Goal: Transaction & Acquisition: Subscribe to service/newsletter

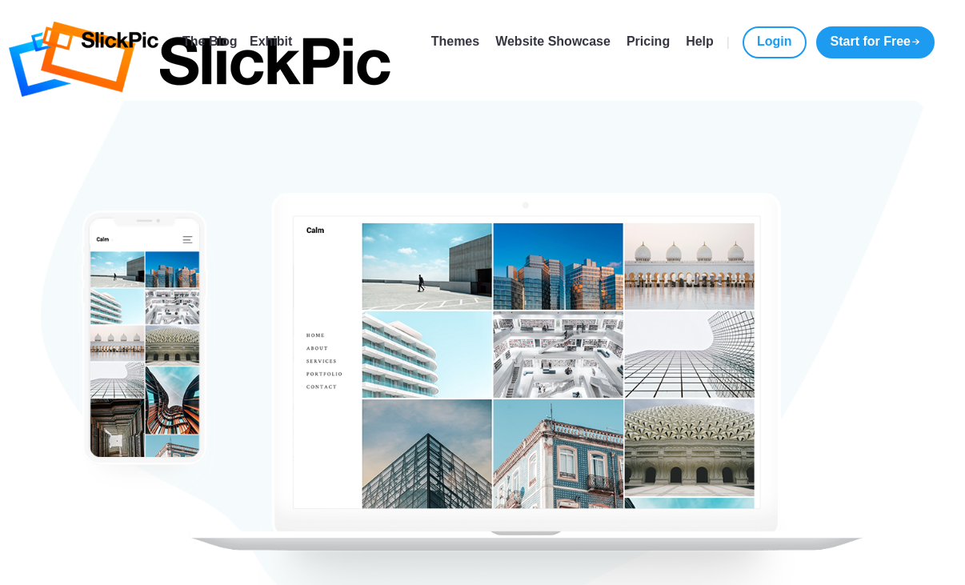
type input "[EMAIL_ADDRESS][DOMAIN_NAME]"
type input "[PERSON_NAME]"
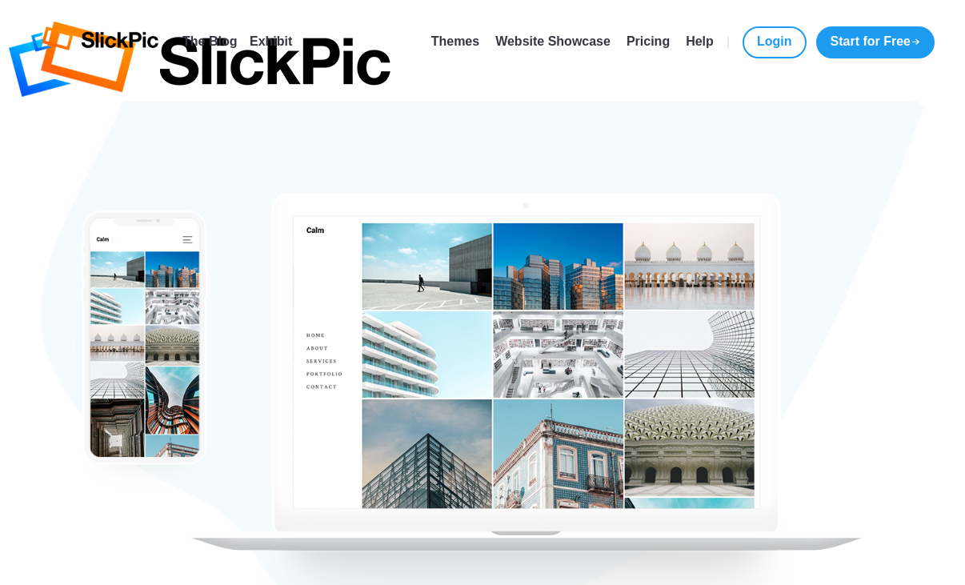
checkbox input "true"
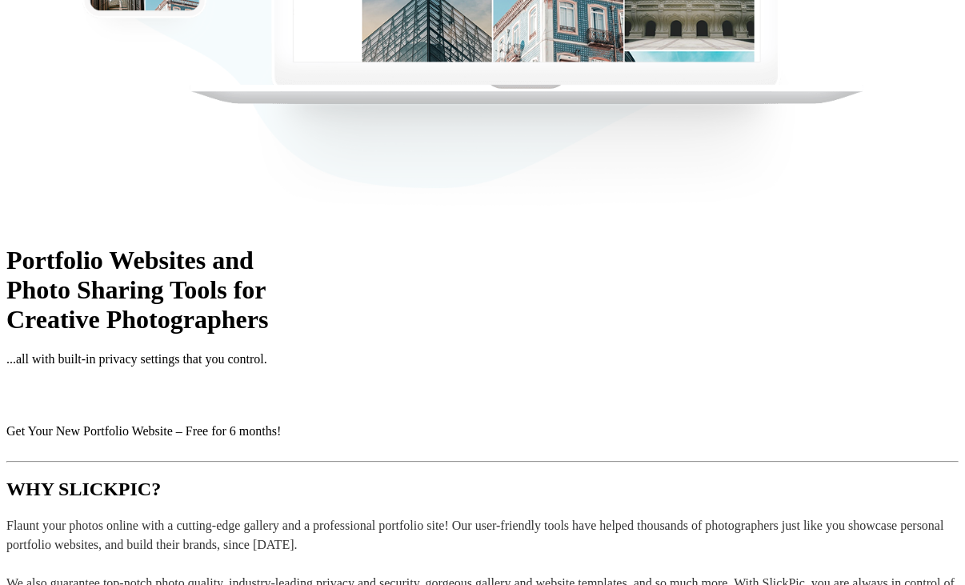
scroll to position [448, 0]
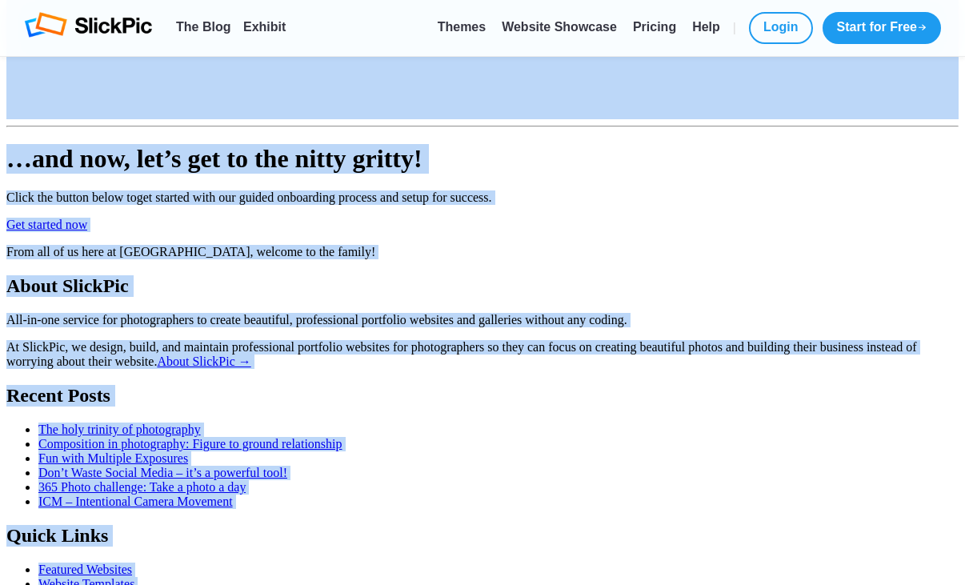
scroll to position [1233, 0]
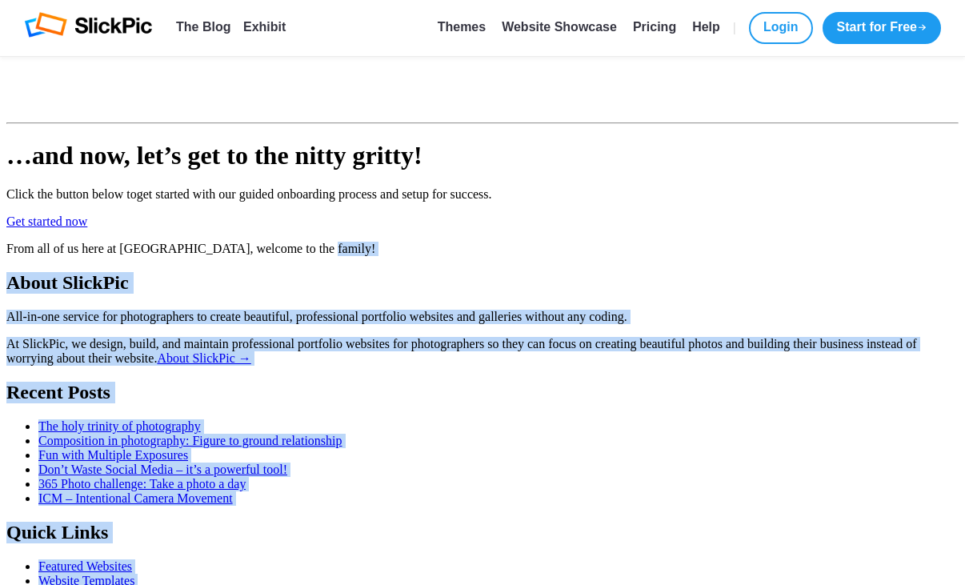
click at [87, 228] on link "Get started now" at bounding box center [46, 222] width 81 height 14
